Goal: Task Accomplishment & Management: Manage account settings

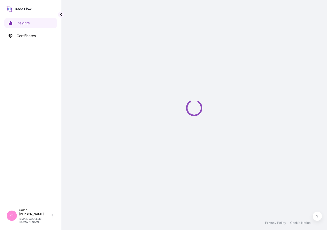
select select "2025"
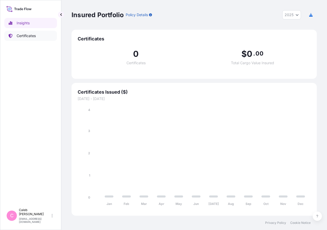
click at [38, 39] on link "Certificates" at bounding box center [30, 36] width 53 height 10
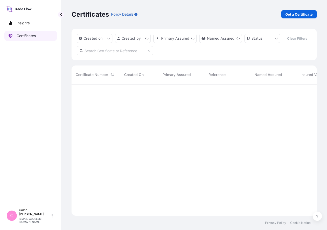
scroll to position [119, 241]
click at [100, 60] on div "Created on Created by Primary Assured Named Assured Status Clear Filters" at bounding box center [195, 45] width 246 height 32
click at [97, 55] on input "text" at bounding box center [115, 50] width 77 height 9
type input "s"
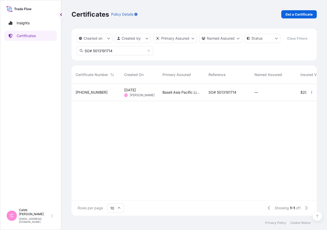
type input "SO# 5013191714"
click at [228, 95] on span "SO# 5013191714" at bounding box center [223, 92] width 28 height 5
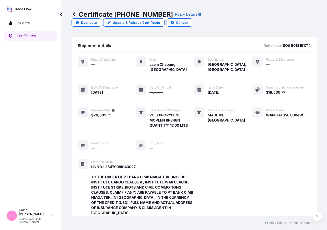
scroll to position [184, 0]
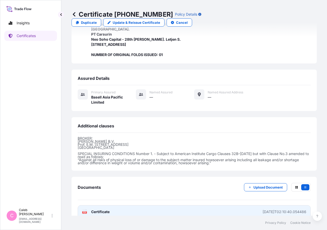
click at [92, 209] on span "Certificate" at bounding box center [100, 211] width 18 height 5
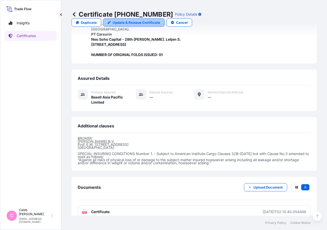
click at [160, 20] on p "Update & Reissue Certificate" at bounding box center [137, 22] width 48 height 5
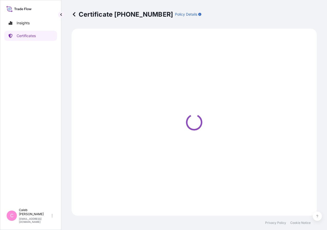
select select "Sea"
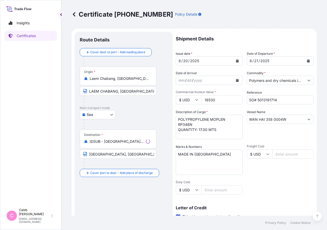
select select "32034"
click at [307, 62] on button "Calendar" at bounding box center [309, 61] width 8 height 8
click at [234, 61] on button "Calendar" at bounding box center [238, 61] width 8 height 8
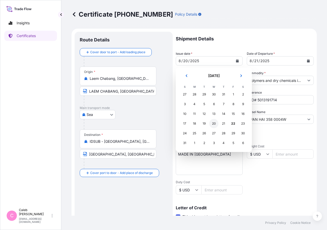
click at [213, 124] on div "20" at bounding box center [214, 123] width 9 height 9
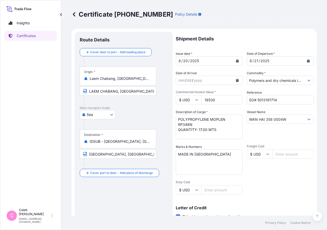
click at [245, 46] on div "Shipment Details Issue date * [DATE] Date of Departure * [DATE] Date of Arrival…" at bounding box center [245, 173] width 138 height 283
click at [92, 154] on input "[GEOGRAPHIC_DATA], [GEOGRAPHIC_DATA] [GEOGRAPHIC_DATA]" at bounding box center [118, 153] width 77 height 9
drag, startPoint x: 154, startPoint y: 154, endPoint x: 42, endPoint y: 159, distance: 111.9
click at [61, 159] on div "Certificate [PHONE_NUMBER] Policy Details Route Details Cover door to port - Ad…" at bounding box center [194, 108] width 266 height 216
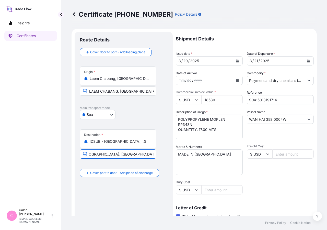
click at [93, 155] on input "[GEOGRAPHIC_DATA], [GEOGRAPHIC_DATA] [GEOGRAPHIC_DATA]" at bounding box center [118, 153] width 77 height 9
drag, startPoint x: 94, startPoint y: 153, endPoint x: 75, endPoint y: 152, distance: 19.2
click at [80, 152] on input "[GEOGRAPHIC_DATA], [GEOGRAPHIC_DATA] [GEOGRAPHIC_DATA]" at bounding box center [118, 153] width 77 height 9
click at [96, 155] on input "[GEOGRAPHIC_DATA], [GEOGRAPHIC_DATA] [GEOGRAPHIC_DATA]" at bounding box center [118, 153] width 77 height 9
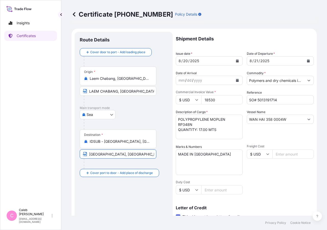
drag, startPoint x: 89, startPoint y: 153, endPoint x: 154, endPoint y: 157, distance: 65.3
click at [154, 157] on input "[GEOGRAPHIC_DATA], [GEOGRAPHIC_DATA] [GEOGRAPHIC_DATA]" at bounding box center [118, 153] width 77 height 9
click at [138, 152] on input "[GEOGRAPHIC_DATA], [GEOGRAPHIC_DATA] [GEOGRAPHIC_DATA]" at bounding box center [118, 153] width 77 height 9
click at [146, 157] on input "[GEOGRAPHIC_DATA], [GEOGRAPHIC_DATA] [GEOGRAPHIC_DATA]" at bounding box center [118, 153] width 77 height 9
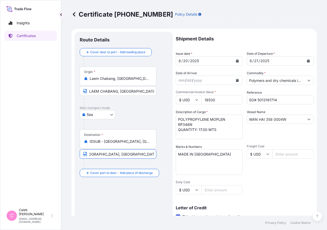
drag, startPoint x: 145, startPoint y: 154, endPoint x: 184, endPoint y: 159, distance: 39.7
click at [157, 159] on input "[GEOGRAPHIC_DATA], [GEOGRAPHIC_DATA] [GEOGRAPHIC_DATA]" at bounding box center [118, 153] width 77 height 9
click at [150, 155] on input "[GEOGRAPHIC_DATA], [GEOGRAPHIC_DATA] [GEOGRAPHIC_DATA]" at bounding box center [118, 153] width 77 height 9
drag, startPoint x: 153, startPoint y: 154, endPoint x: 42, endPoint y: 157, distance: 111.1
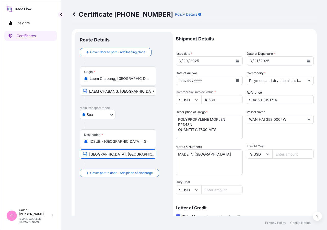
click at [80, 156] on input "[GEOGRAPHIC_DATA], [GEOGRAPHIC_DATA] [GEOGRAPHIC_DATA]" at bounding box center [118, 153] width 77 height 9
paste input "[GEOGRAPHIC_DATA], [GEOGRAPHIC_DATA] [GEOGRAPHIC_DATA]"
click at [90, 154] on input "[GEOGRAPHIC_DATA], [GEOGRAPHIC_DATA] [GEOGRAPHIC_DATA]" at bounding box center [118, 153] width 77 height 9
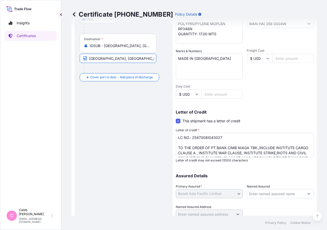
scroll to position [113, 0]
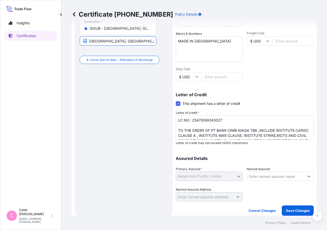
type input "[GEOGRAPHIC_DATA], [GEOGRAPHIC_DATA] [GEOGRAPHIC_DATA]"
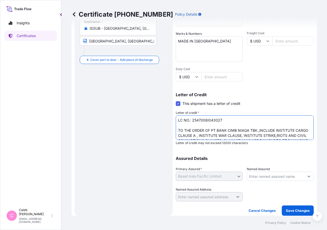
click at [181, 131] on textarea "LC NO.: 2547008I043027 TO THE ORDER OF PT BANK CIMB NIAGA TBK.,INCLUDE INSTITUT…" at bounding box center [245, 127] width 138 height 25
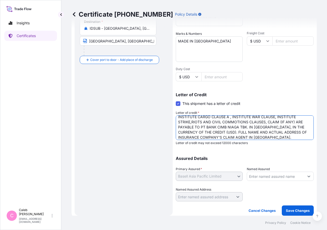
scroll to position [24, 0]
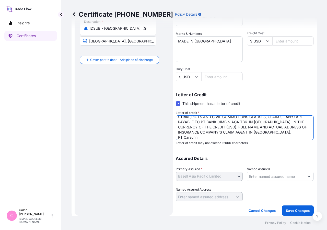
click at [287, 127] on textarea "LC NO.: 2547008I043027 TO THE ORDER OF PT BANK CIMB NIAGA TBK.,INCLUDE INSTITUT…" at bounding box center [245, 127] width 138 height 25
click at [285, 131] on textarea "LC NO.: 2547008I043027 TO THE ORDER OF PT BANK CIMB NIAGA TBK.,INCLUDE INSTITUT…" at bounding box center [245, 127] width 138 height 25
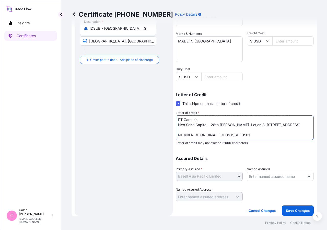
scroll to position [52, 0]
click at [219, 135] on textarea "LC NO.: 2547008I043027 TO THE ORDER OF PT BANK CIMB NIAGA TBK.,INCLUDE INSTITUT…" at bounding box center [245, 127] width 138 height 25
type textarea "LC NO.: 2547008I043027 ENDORSED TO THE ORDER OF PT BANK CIMB NIAGA TBK.,INCLUDE…"
click at [288, 210] on p "Save Changes" at bounding box center [298, 210] width 24 height 5
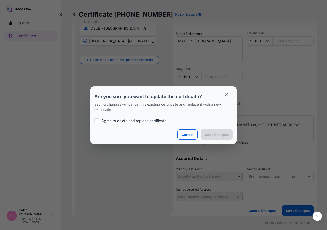
click at [97, 121] on div at bounding box center [96, 120] width 5 height 5
checkbox input "true"
click at [210, 133] on p "Save Changes" at bounding box center [217, 134] width 24 height 5
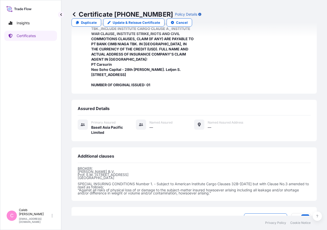
scroll to position [184, 0]
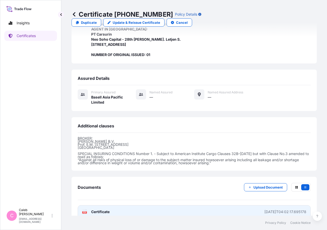
click at [107, 209] on span "Certificate" at bounding box center [100, 211] width 18 height 5
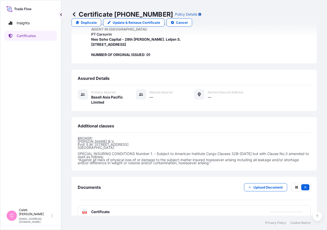
click at [56, 38] on link "Certificates" at bounding box center [30, 36] width 53 height 10
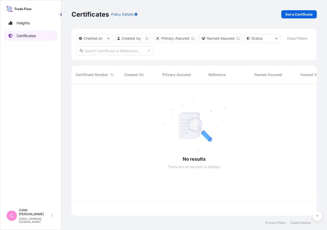
scroll to position [119, 241]
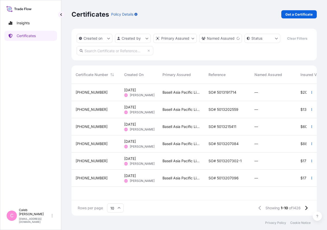
click at [92, 55] on input "text" at bounding box center [115, 50] width 77 height 9
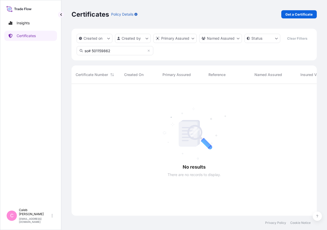
click at [93, 55] on input "so# 501159862" at bounding box center [115, 50] width 77 height 9
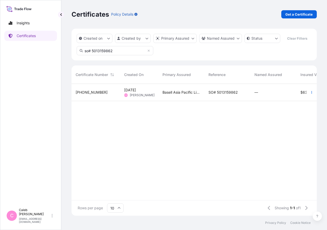
type input "so# 5013159862"
click at [237, 98] on div "SO# 5013159862" at bounding box center [228, 92] width 46 height 17
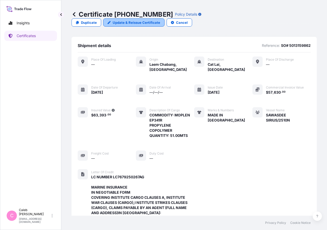
click at [165, 18] on link "Update & Reissue Certificate" at bounding box center [133, 22] width 61 height 8
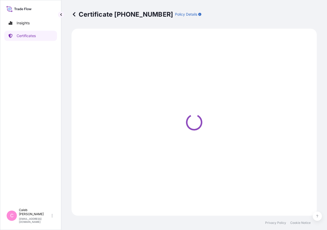
select select "Sea"
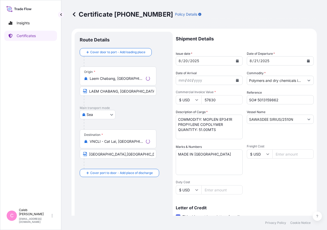
select select "32034"
click at [234, 61] on button "Calendar" at bounding box center [238, 61] width 8 height 8
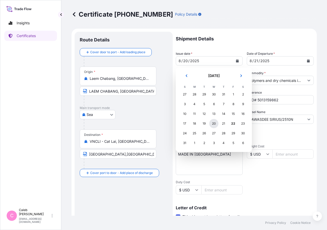
click at [216, 123] on div "20" at bounding box center [214, 123] width 9 height 9
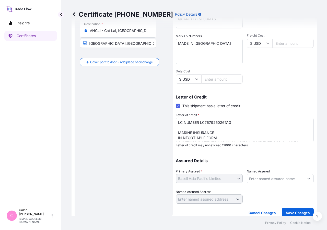
scroll to position [113, 0]
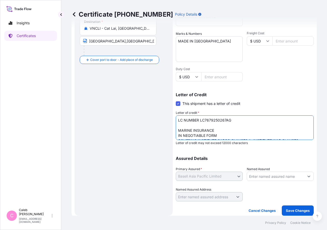
drag, startPoint x: 236, startPoint y: 121, endPoint x: 203, endPoint y: 120, distance: 33.8
click at [203, 120] on textarea "LC NUMBER LC7679250267AG MARINE INSURANCE IN NEGOTIABLE FORM COVERING INSTITUTE…" at bounding box center [245, 127] width 138 height 25
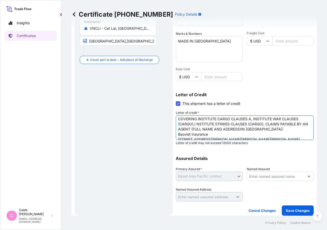
click at [219, 132] on textarea "LC NUMBER LC7679250267AG MARINE INSURANCE IN NEGOTIABLE FORM COVERING INSTITUTE…" at bounding box center [245, 127] width 138 height 25
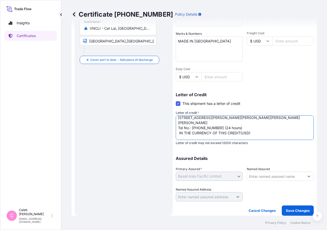
drag, startPoint x: 241, startPoint y: 128, endPoint x: 145, endPoint y: 126, distance: 96.5
click at [176, 126] on textarea "LC NUMBER LC7679250267AG MARINE INSURANCE IN NEGOTIABLE FORM COVERING INSTITUTE…" at bounding box center [245, 127] width 138 height 25
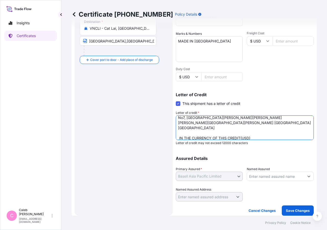
type textarea "LC NUMBER: DC VNM504301 MARINE INSURANCE IN NEGOTIABLE FORM COVERING INSTITUTE …"
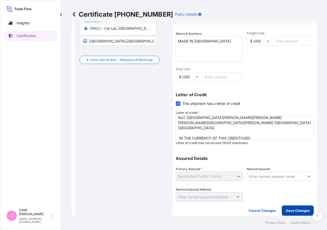
click at [296, 211] on p "Save Changes" at bounding box center [298, 210] width 24 height 5
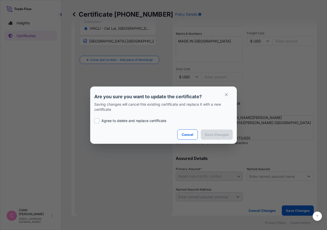
click at [103, 120] on p "Agree to delete and replace certificate" at bounding box center [134, 120] width 65 height 5
checkbox input "true"
click at [209, 134] on p "Save Changes" at bounding box center [217, 134] width 24 height 5
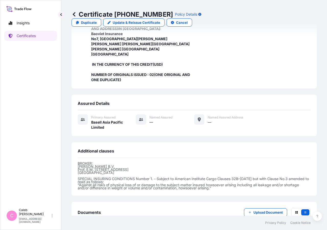
scroll to position [194, 0]
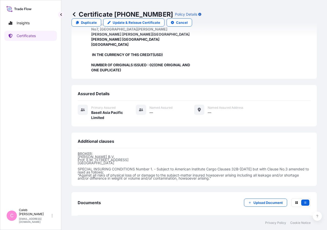
click at [100, 225] on span "Certificate" at bounding box center [100, 227] width 18 height 5
click at [97, 225] on span "Certificate" at bounding box center [100, 227] width 18 height 5
click at [100, 225] on span "Certificate" at bounding box center [100, 227] width 18 height 5
click at [97, 225] on span "Certificate" at bounding box center [100, 227] width 18 height 5
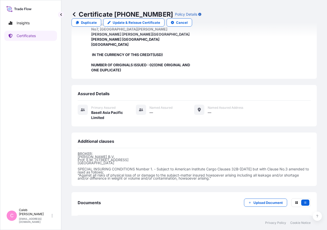
click at [288, 225] on p "Try again." at bounding box center [288, 227] width 16 height 5
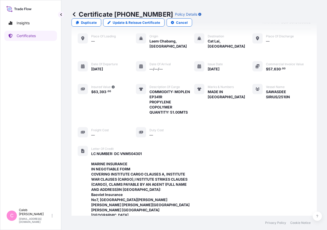
scroll to position [10, 0]
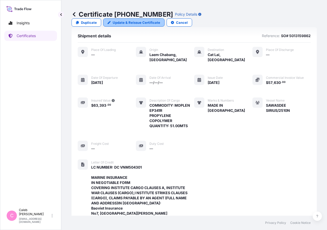
click at [160, 20] on p "Update & Reissue Certificate" at bounding box center [137, 22] width 48 height 5
select select "Sea"
select select "32034"
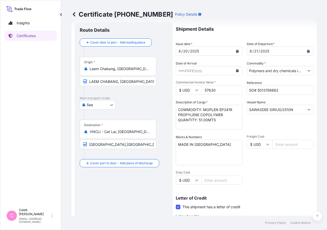
click at [238, 52] on button "Calendar" at bounding box center [238, 51] width 8 height 8
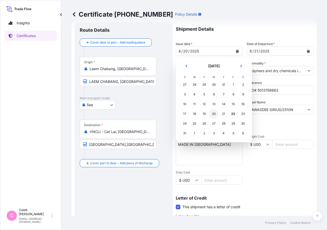
click at [212, 114] on div "20" at bounding box center [214, 113] width 9 height 9
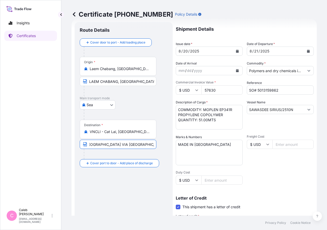
scroll to position [0, 84]
drag, startPoint x: 129, startPoint y: 144, endPoint x: 180, endPoint y: 149, distance: 51.2
click at [157, 149] on input "[GEOGRAPHIC_DATA],[GEOGRAPHIC_DATA] VIA [GEOGRAPHIC_DATA]; [GEOGRAPHIC_DATA],[G…" at bounding box center [118, 144] width 77 height 9
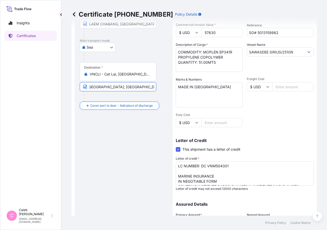
scroll to position [113, 0]
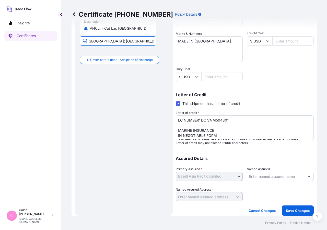
click at [202, 120] on textarea "LC NUMBER: DC VNM504301 MARINE INSURANCE IN NEGOTIABLE FORM COVERING INSTITUTE …" at bounding box center [245, 127] width 138 height 25
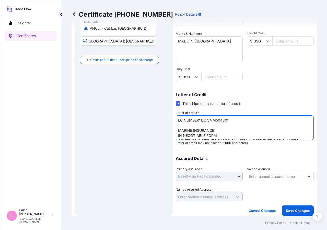
click at [286, 216] on footer "Privacy Policy Cookie Notice" at bounding box center [194, 223] width 266 height 14
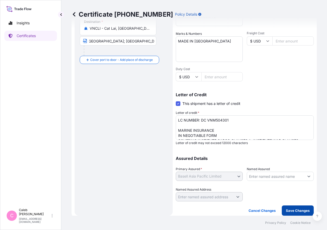
click at [290, 212] on p "Save Changes" at bounding box center [298, 210] width 24 height 5
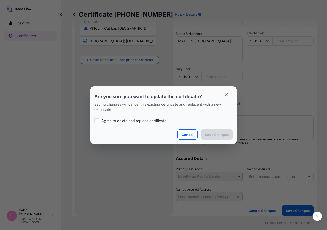
click at [101, 119] on label "Agree to delete and replace certificate" at bounding box center [163, 120] width 139 height 5
checkbox input "true"
click at [213, 134] on p "Save Changes" at bounding box center [217, 134] width 24 height 5
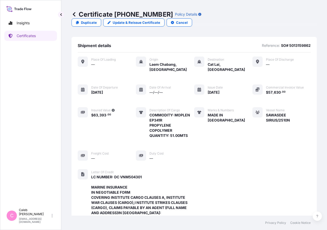
scroll to position [194, 0]
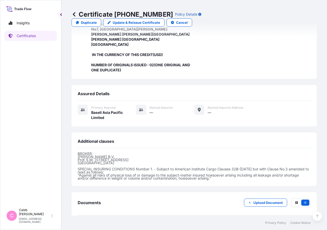
click at [105, 225] on span "Certificate" at bounding box center [100, 227] width 18 height 5
